Goal: Task Accomplishment & Management: Manage account settings

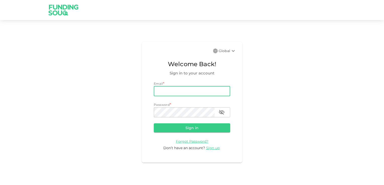
click at [175, 92] on input "email" at bounding box center [192, 91] width 76 height 10
type input "[EMAIL_ADDRESS][DOMAIN_NAME]"
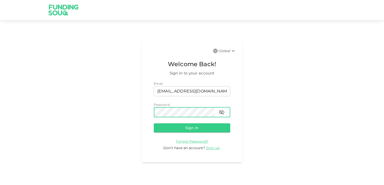
click at [190, 127] on button "Sign in" at bounding box center [192, 128] width 76 height 9
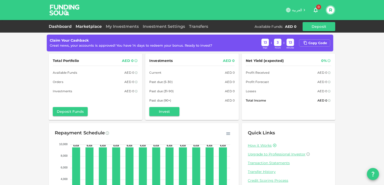
click at [92, 26] on link "Marketplace" at bounding box center [89, 26] width 30 height 5
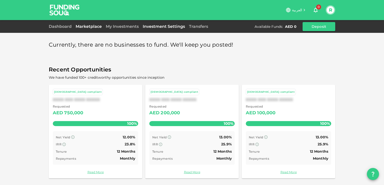
click at [154, 27] on link "Investment Settings" at bounding box center [164, 26] width 46 height 5
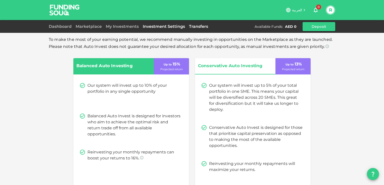
click at [195, 28] on link "Transfers" at bounding box center [198, 26] width 23 height 5
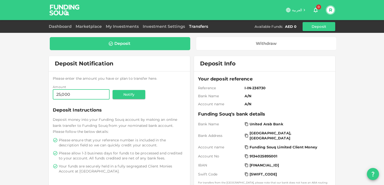
type input "25,000"
click at [134, 42] on div "Deposit" at bounding box center [120, 43] width 132 height 5
click at [124, 95] on button "Notify" at bounding box center [129, 94] width 33 height 9
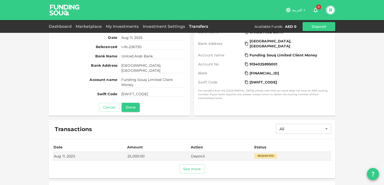
scroll to position [104, 0]
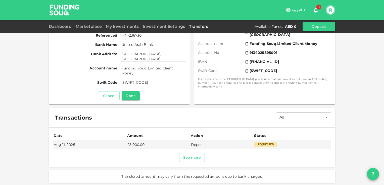
click at [187, 156] on button "See more" at bounding box center [192, 157] width 26 height 9
click at [129, 95] on button "Done" at bounding box center [131, 95] width 18 height 9
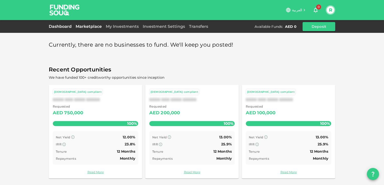
click at [58, 26] on link "Dashboard" at bounding box center [61, 26] width 25 height 5
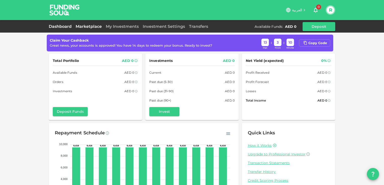
click at [83, 27] on link "Marketplace" at bounding box center [89, 26] width 30 height 5
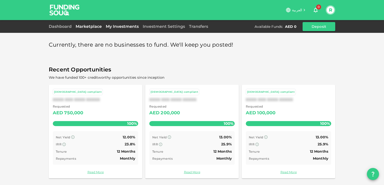
click at [124, 26] on link "My Investments" at bounding box center [122, 26] width 37 height 5
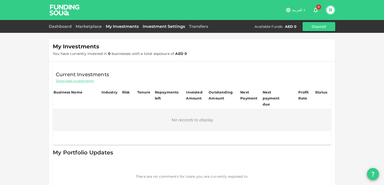
click at [156, 25] on link "Investment Settings" at bounding box center [164, 26] width 46 height 5
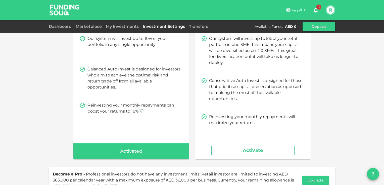
scroll to position [50, 0]
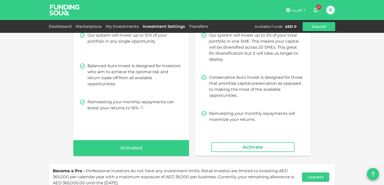
click at [199, 27] on link "Transfers" at bounding box center [198, 26] width 23 height 5
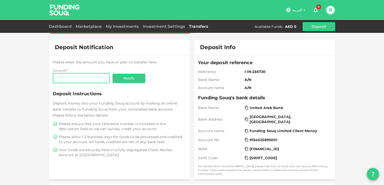
scroll to position [25, 0]
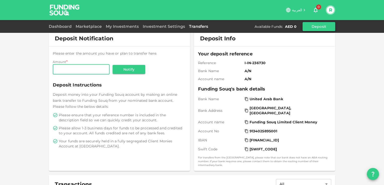
click at [314, 25] on button "Deposit" at bounding box center [319, 26] width 33 height 9
click at [321, 27] on button "Deposit" at bounding box center [319, 26] width 33 height 9
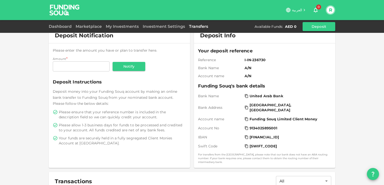
scroll to position [89, 0]
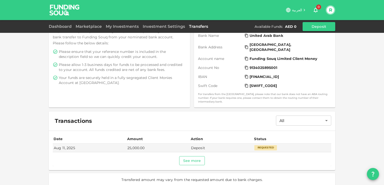
click at [183, 157] on button "See more" at bounding box center [192, 161] width 26 height 9
click at [324, 116] on body "العربية 0 R Dashboard Marketplace My Investments Investment Settings Transfers …" at bounding box center [192, 92] width 384 height 185
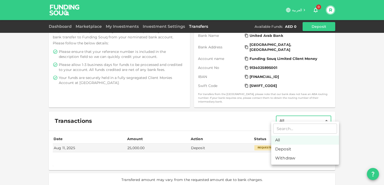
click at [215, 122] on div at bounding box center [192, 92] width 384 height 185
